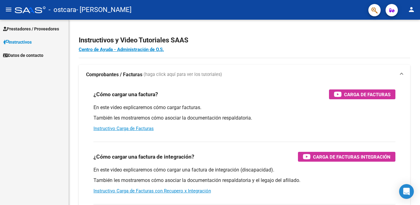
click at [49, 28] on span "Prestadores / Proveedores" at bounding box center [31, 29] width 56 height 7
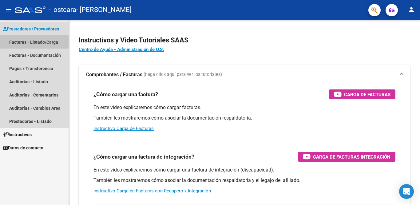
click at [18, 42] on link "Facturas - Listado/Carga" at bounding box center [34, 41] width 69 height 13
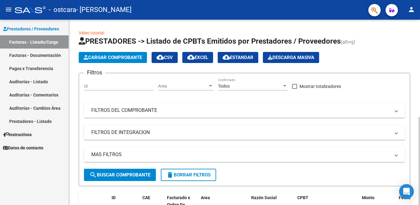
click at [136, 59] on span "Cargar Comprobante" at bounding box center [113, 58] width 58 height 6
click at [116, 58] on span "Cargar Comprobante" at bounding box center [113, 58] width 58 height 6
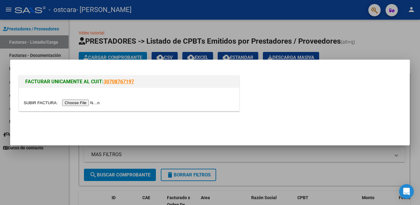
click at [82, 103] on input "file" at bounding box center [63, 103] width 78 height 6
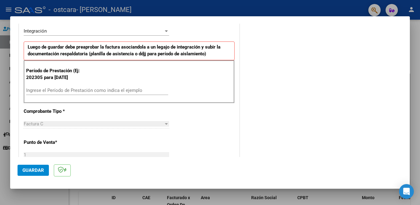
scroll to position [154, 0]
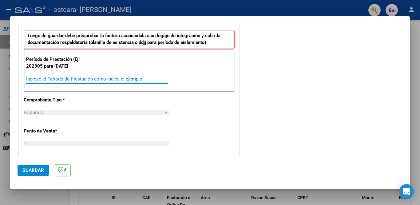
click at [46, 79] on input "Ingrese el Período de Prestación como indica el ejemplo" at bounding box center [97, 79] width 142 height 6
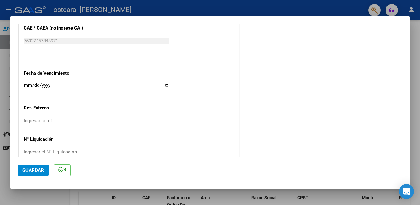
scroll to position [388, 0]
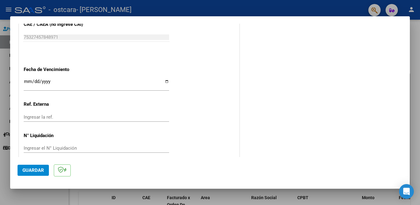
type input "202507"
click at [47, 171] on button "Guardar" at bounding box center [33, 170] width 31 height 11
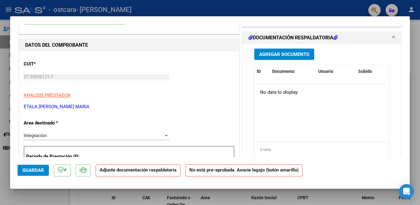
scroll to position [0, 0]
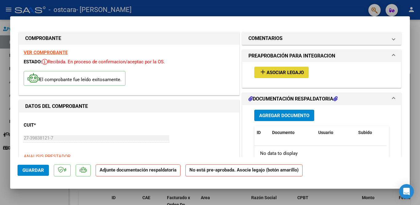
click at [262, 69] on mat-icon "add" at bounding box center [262, 71] width 7 height 7
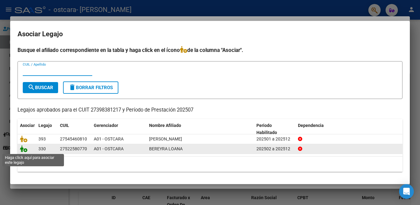
click at [22, 151] on icon at bounding box center [23, 148] width 7 height 7
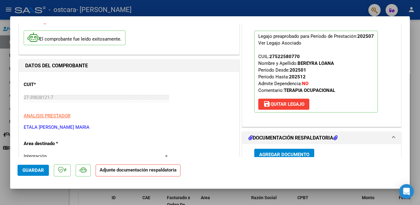
scroll to position [61, 0]
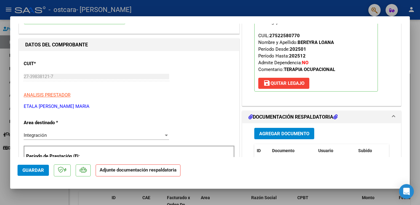
click at [274, 132] on span "Agregar Documento" at bounding box center [284, 134] width 50 height 6
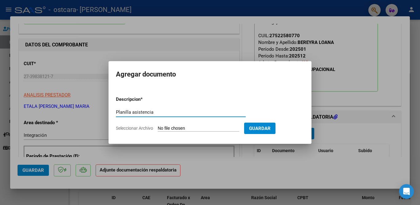
type input "Planilla asistencia"
click at [129, 130] on span "Seleccionar Archivo" at bounding box center [134, 128] width 37 height 5
click at [158, 130] on input "Seleccionar Archivo" at bounding box center [198, 129] width 81 height 6
type input "C:\fakepath\BEREYRA LOANA PLANILLA ASISTENCIA [DATE].pdf"
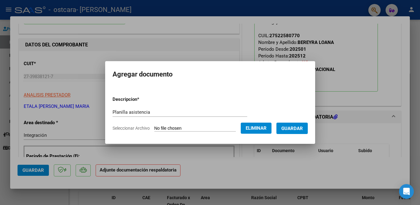
click at [300, 128] on span "Guardar" at bounding box center [292, 129] width 22 height 6
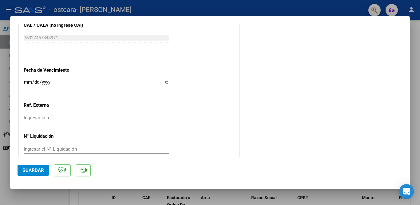
scroll to position [409, 0]
click at [29, 167] on span "Guardar" at bounding box center [33, 170] width 22 height 6
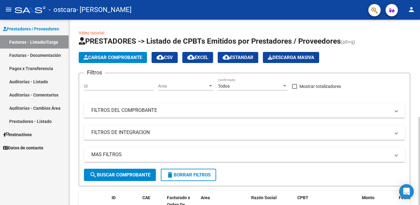
click at [124, 57] on span "Cargar Comprobante" at bounding box center [113, 58] width 58 height 6
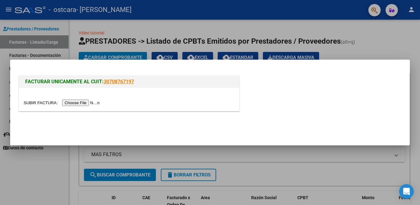
click at [91, 101] on input "file" at bounding box center [63, 103] width 78 height 6
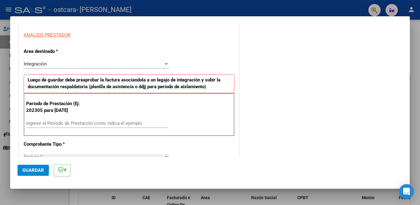
scroll to position [123, 0]
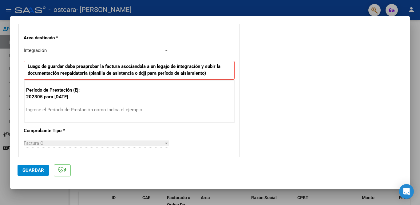
click at [67, 109] on input "Ingrese el Período de Prestación como indica el ejemplo" at bounding box center [97, 110] width 142 height 6
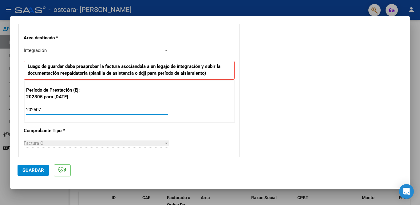
type input "202507"
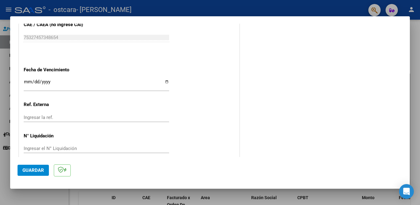
scroll to position [388, 0]
click at [33, 171] on span "Guardar" at bounding box center [33, 170] width 22 height 6
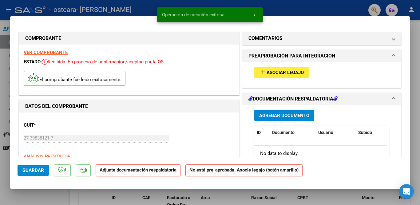
click at [277, 73] on span "Asociar Legajo" at bounding box center [284, 73] width 37 height 6
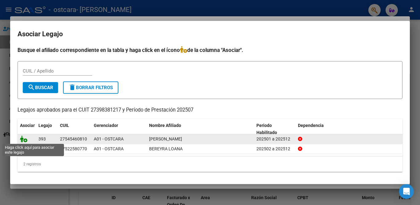
click at [24, 139] on icon at bounding box center [23, 138] width 7 height 7
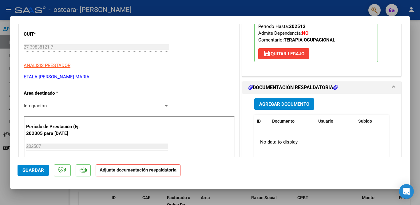
scroll to position [92, 0]
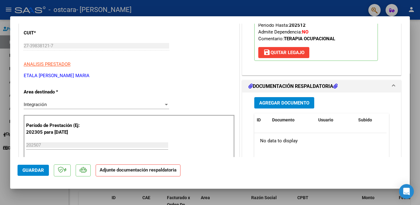
click at [291, 102] on span "Agregar Documento" at bounding box center [284, 103] width 50 height 6
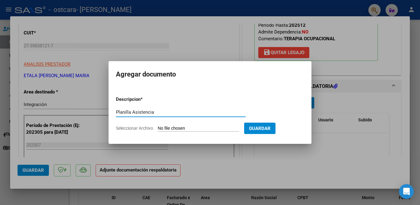
type input "Planilla Asistencia"
click at [159, 127] on input "Seleccionar Archivo" at bounding box center [198, 129] width 81 height 6
type input "C:\fakepath\[PERSON_NAME] PLANILLA ASISTENCIA [DATE].pdf"
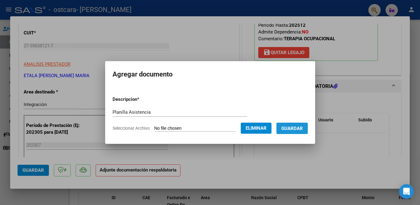
click at [293, 132] on button "Guardar" at bounding box center [291, 128] width 31 height 11
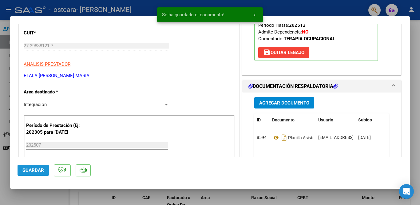
click at [36, 174] on button "Guardar" at bounding box center [33, 170] width 31 height 11
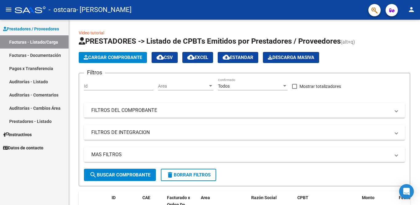
click at [412, 10] on mat-icon "person" at bounding box center [410, 9] width 7 height 7
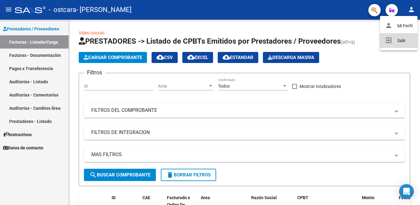
click at [399, 40] on button "exit_to_app Salir" at bounding box center [398, 40] width 37 height 15
